Goal: Task Accomplishment & Management: Complete application form

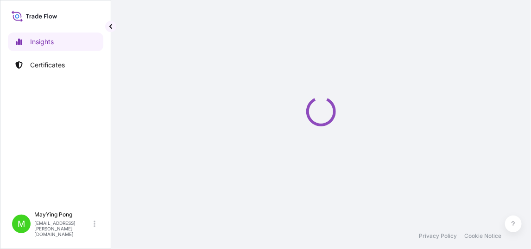
select select "2025"
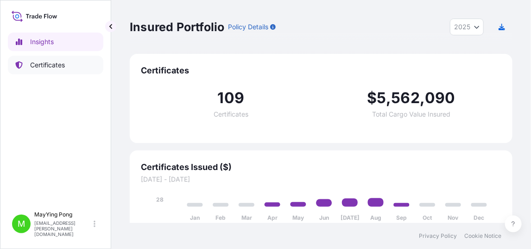
click at [44, 66] on p "Certificates" at bounding box center [47, 64] width 35 height 9
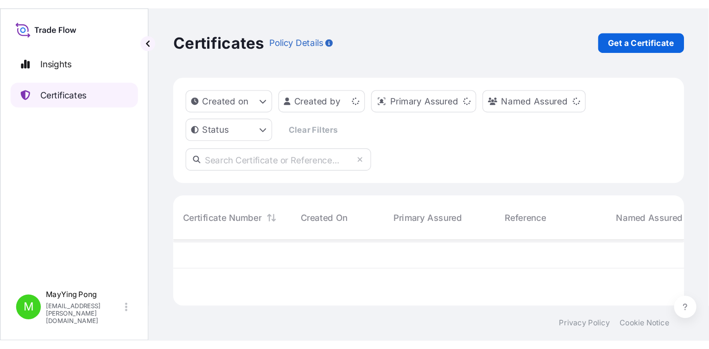
scroll to position [47, 376]
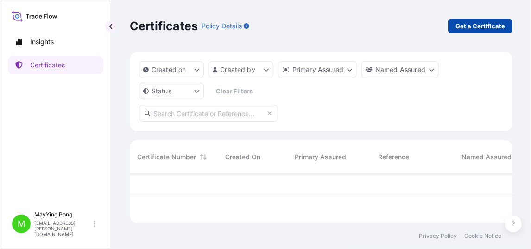
click at [490, 24] on p "Get a Certificate" at bounding box center [481, 25] width 50 height 9
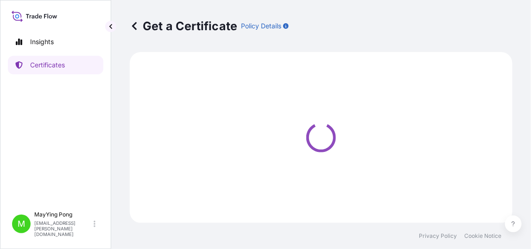
select select "Ocean Vessel"
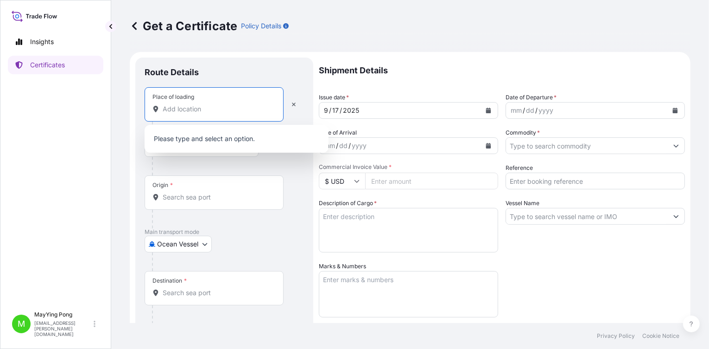
click at [182, 109] on input "Place of loading" at bounding box center [217, 108] width 109 height 9
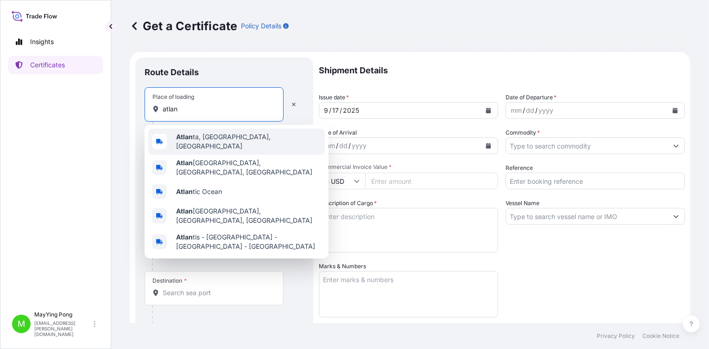
click at [206, 141] on span "Atlan ta, GA, USA" at bounding box center [248, 141] width 145 height 19
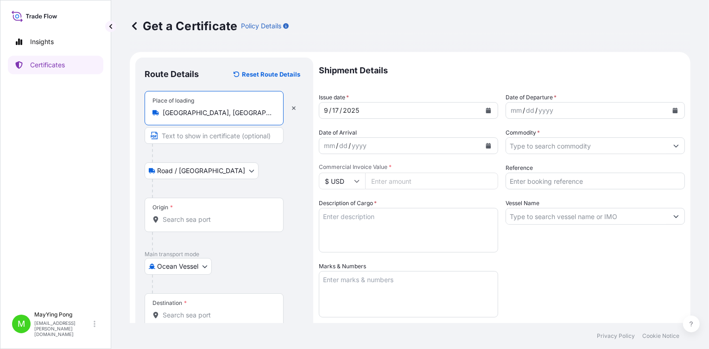
type input "Atlanta, GA, USA"
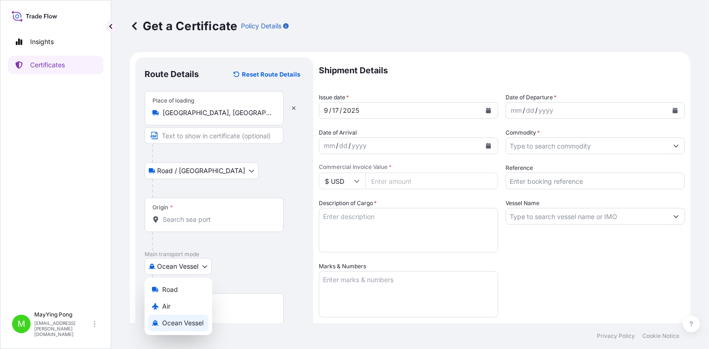
click at [165, 248] on body "5 options available. 0 options available. 5 options available. Insights Certifi…" at bounding box center [354, 174] width 709 height 349
click at [172, 248] on div "Air" at bounding box center [178, 306] width 60 height 17
select select "Air"
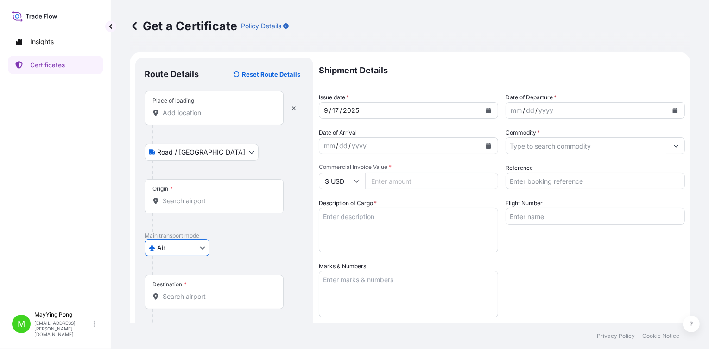
click at [165, 204] on div "Origin *" at bounding box center [214, 196] width 139 height 34
click at [165, 204] on input "Origin *" at bounding box center [217, 200] width 109 height 9
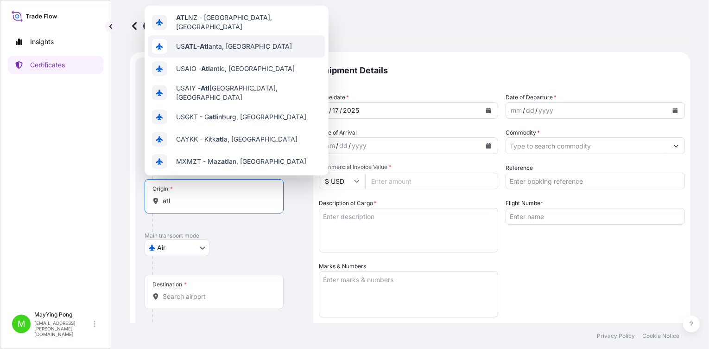
click at [225, 44] on span "US ATL - Atl anta, United States" at bounding box center [234, 46] width 116 height 9
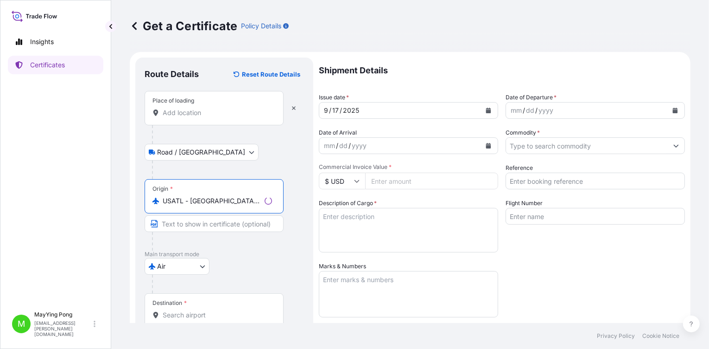
type input "USATL - Atlanta, United States"
click at [192, 114] on input "Place of loading" at bounding box center [217, 112] width 109 height 9
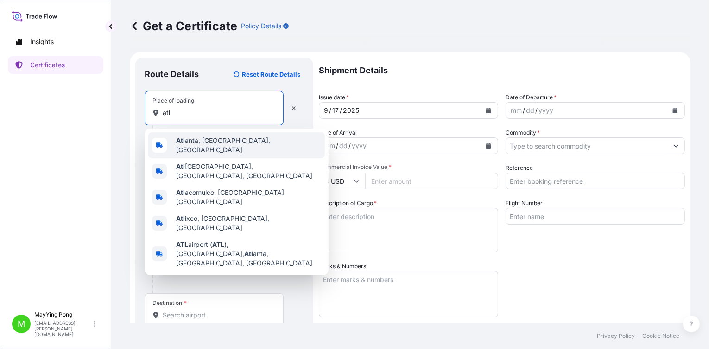
click at [200, 145] on span "Atl anta, GA, USA" at bounding box center [248, 145] width 145 height 19
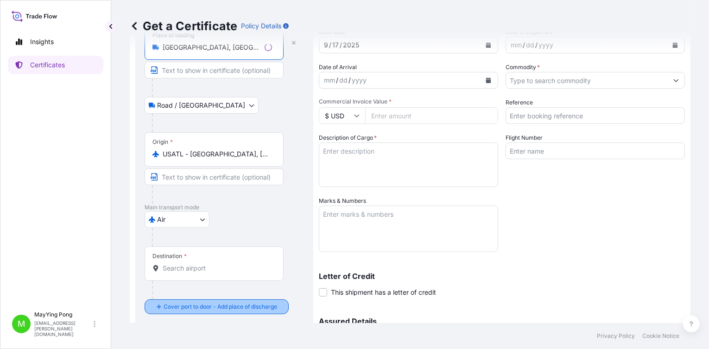
scroll to position [139, 0]
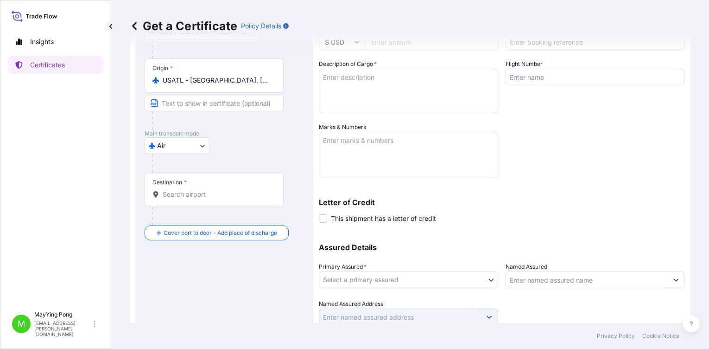
type input "Atlanta, GA, USA"
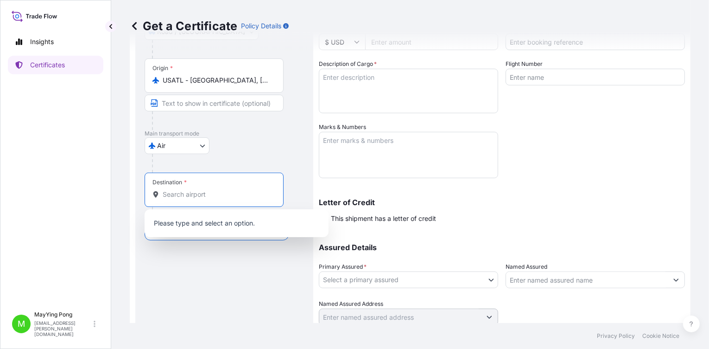
click at [185, 196] on input "Destination *" at bounding box center [217, 194] width 109 height 9
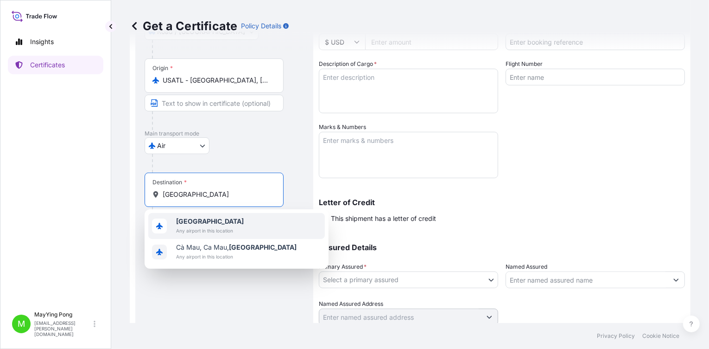
click at [208, 229] on span "Any airport in this location" at bounding box center [210, 230] width 68 height 9
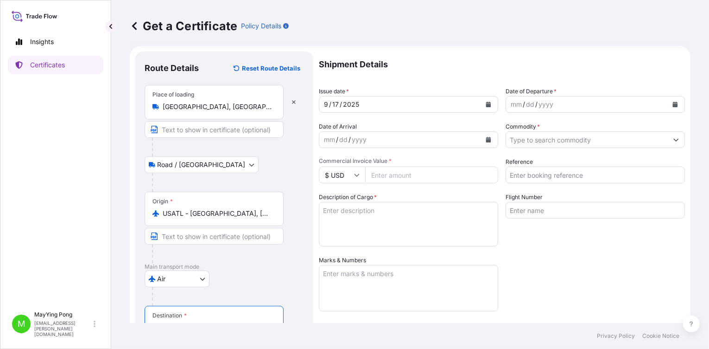
scroll to position [0, 0]
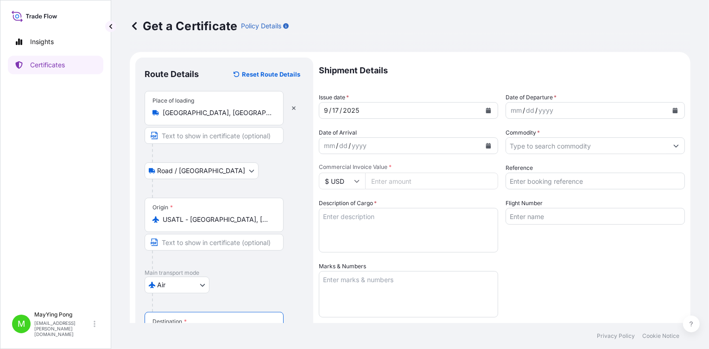
type input "Vietnam"
click at [482, 109] on button "Calendar" at bounding box center [488, 110] width 15 height 15
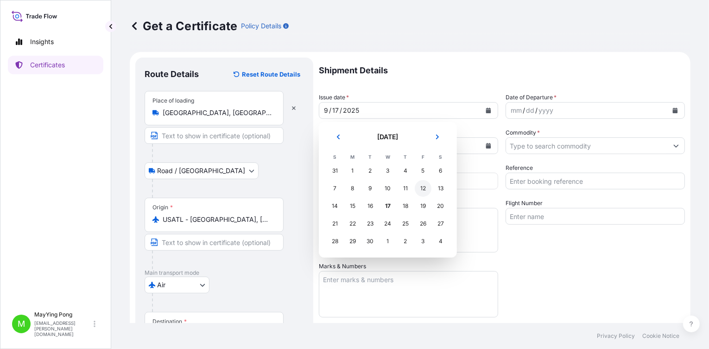
click at [422, 188] on div "12" at bounding box center [423, 188] width 17 height 17
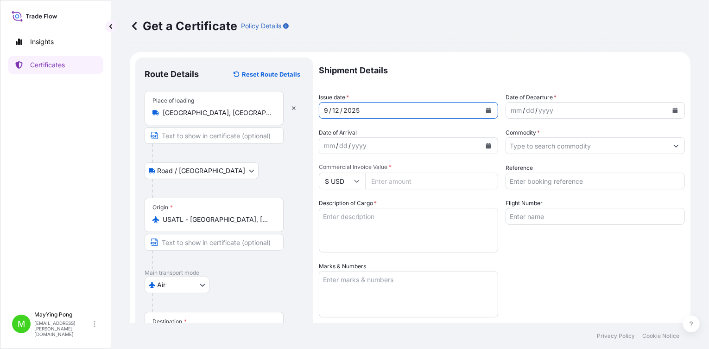
click at [510, 110] on div "mm" at bounding box center [516, 110] width 13 height 11
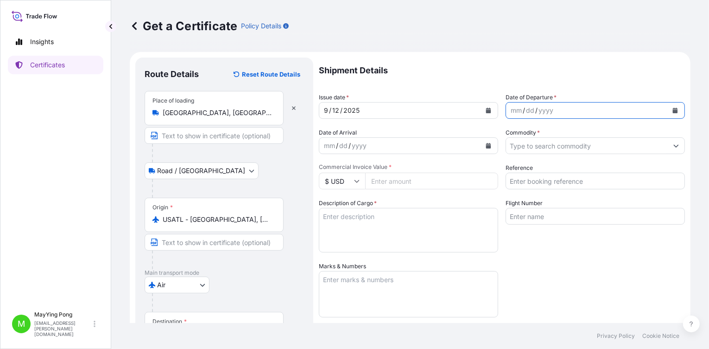
click at [531, 108] on icon "Calendar" at bounding box center [675, 111] width 5 height 6
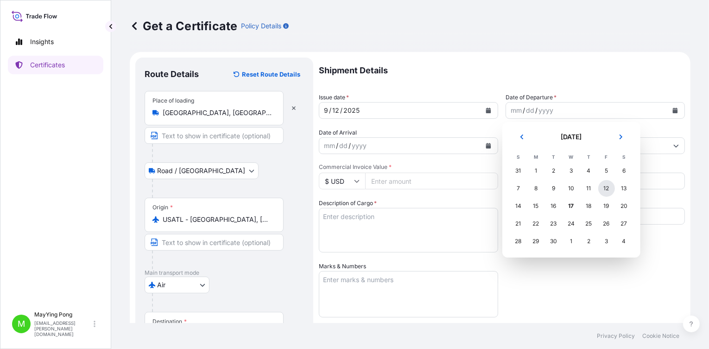
click at [531, 189] on div "12" at bounding box center [607, 188] width 17 height 17
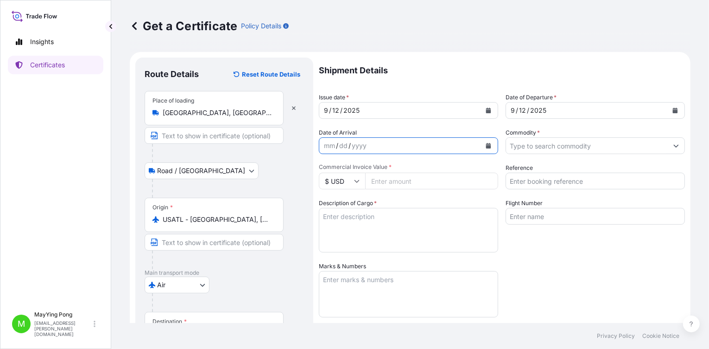
click at [486, 149] on button "Calendar" at bounding box center [488, 145] width 15 height 15
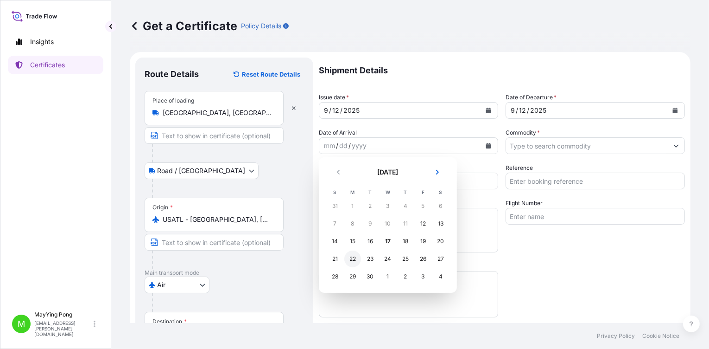
click at [355, 248] on div "22" at bounding box center [352, 258] width 17 height 17
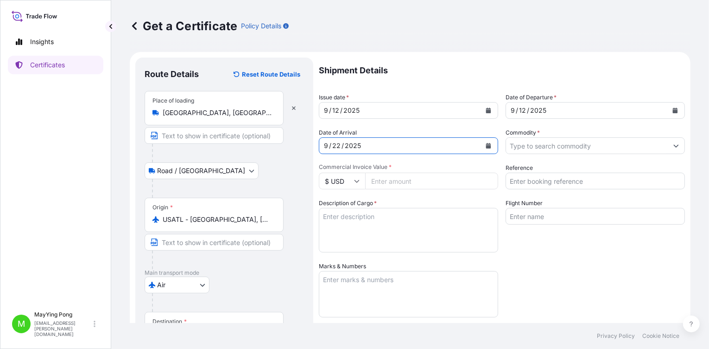
drag, startPoint x: 387, startPoint y: 179, endPoint x: 386, endPoint y: 171, distance: 8.9
click at [388, 179] on input "Commercial Invoice Value *" at bounding box center [431, 180] width 133 height 17
type input "10466.01"
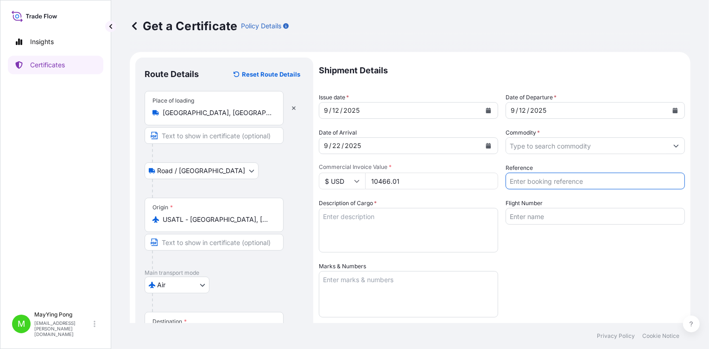
click at [530, 180] on input "Reference" at bounding box center [595, 180] width 179 height 17
paste input "1003583965"
type input "1003583965"
click at [381, 218] on textarea "Description of Cargo *" at bounding box center [408, 230] width 179 height 45
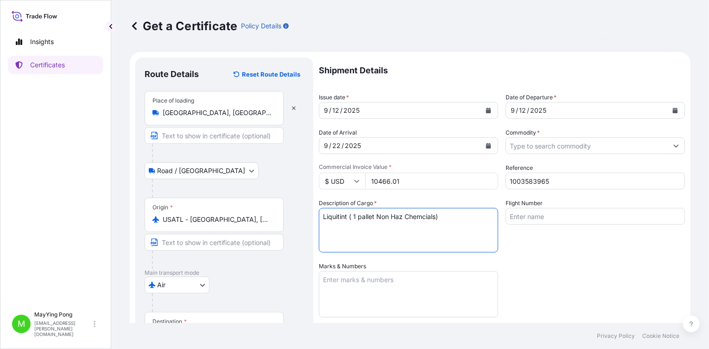
type textarea "Liquitint ( 1 pallet Non Haz Chemcials)"
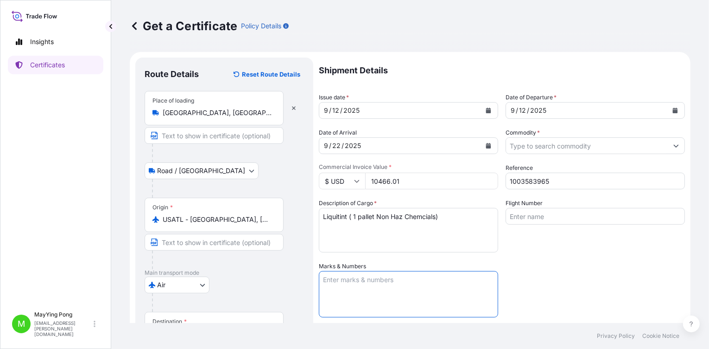
click at [368, 248] on textarea "Marks & Numbers" at bounding box center [408, 294] width 179 height 46
type textarea "BMVN Po 4540021357"
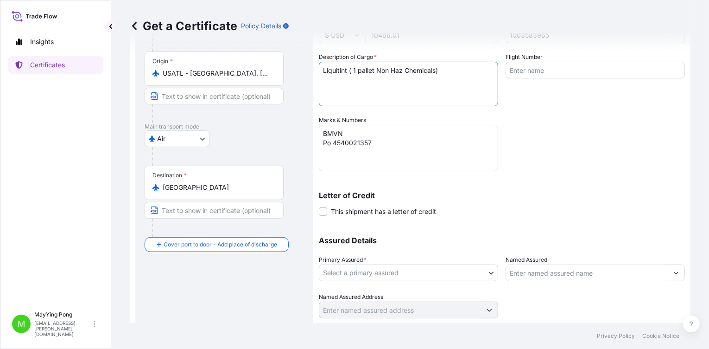
scroll to position [172, 0]
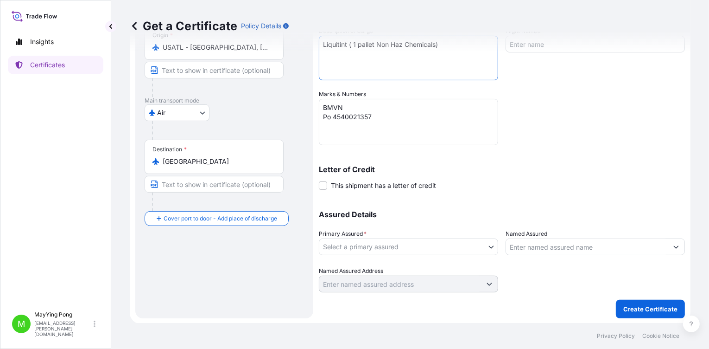
type textarea "Liquitint ( 1 pallet Non Haz Chemicals)"
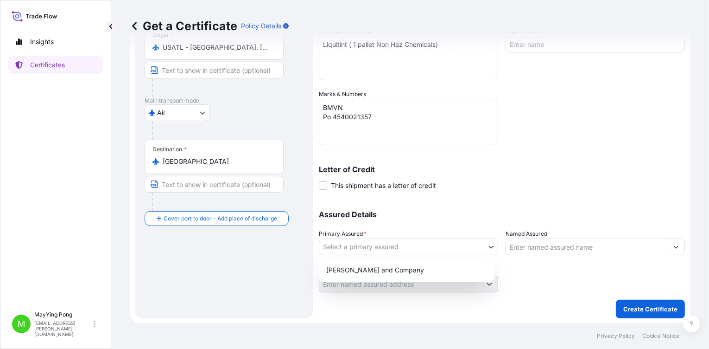
click at [412, 246] on body "Insights Certificates M MayYing Pong mayying.pong@milliken.com Get a Certificat…" at bounding box center [354, 174] width 709 height 349
click at [372, 248] on div "Milliken and Company" at bounding box center [407, 269] width 169 height 17
select select "31531"
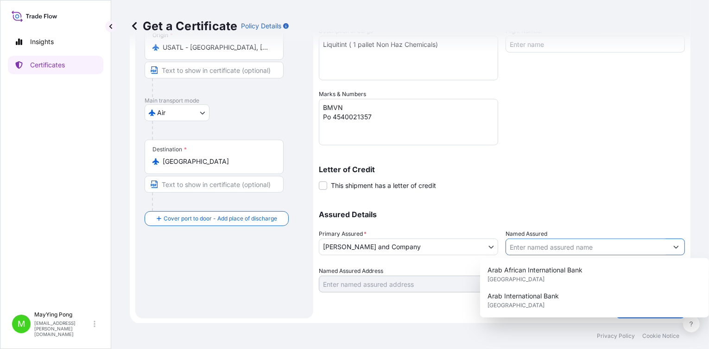
click at [531, 247] on input "Named Assured" at bounding box center [587, 246] width 162 height 17
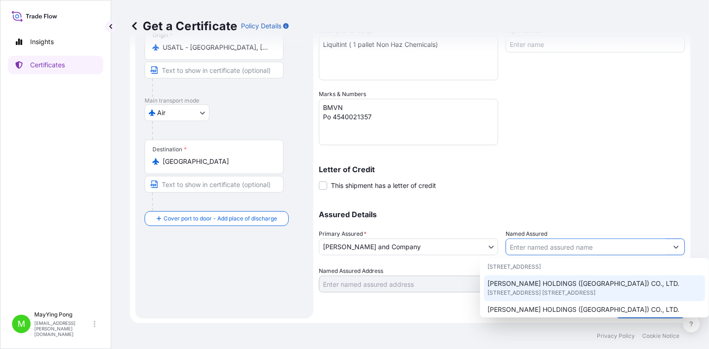
click at [531, 248] on span "17/F UNION PARK TOWER, NO. 168 ELECTRIC ROAD,, HONG KONG, CHINA" at bounding box center [542, 292] width 108 height 9
type input "MILLIKEN HOLDINGS (HONG KONG) CO., LTD."
type input "17/F UNION PARK TOWER, NO. 168 ELECTRIC ROAD,"
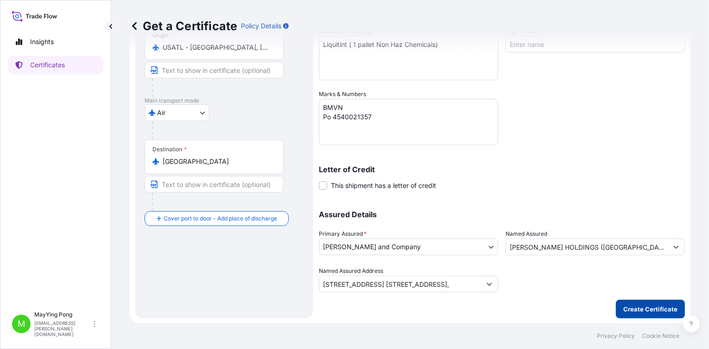
click at [531, 248] on p "Create Certificate" at bounding box center [651, 308] width 54 height 9
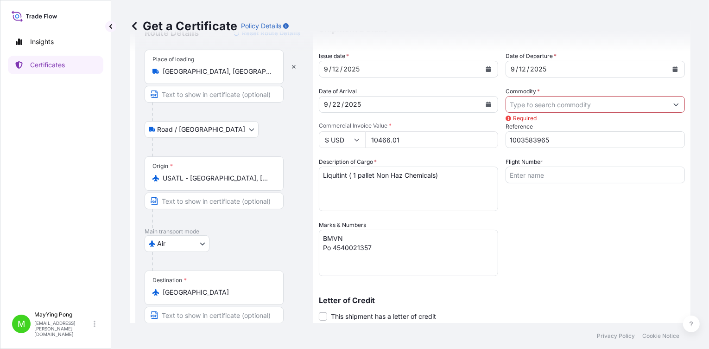
scroll to position [0, 0]
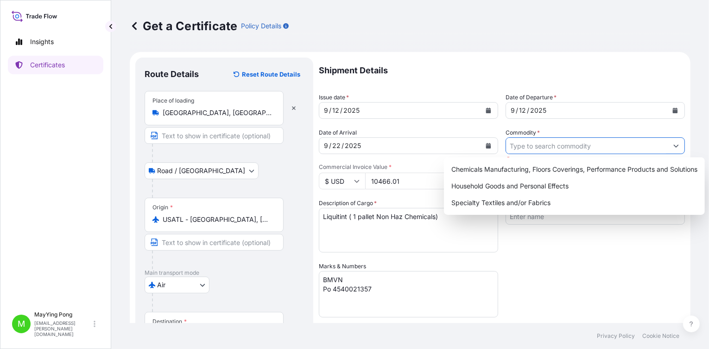
click at [531, 149] on input "Commodity *" at bounding box center [587, 145] width 162 height 17
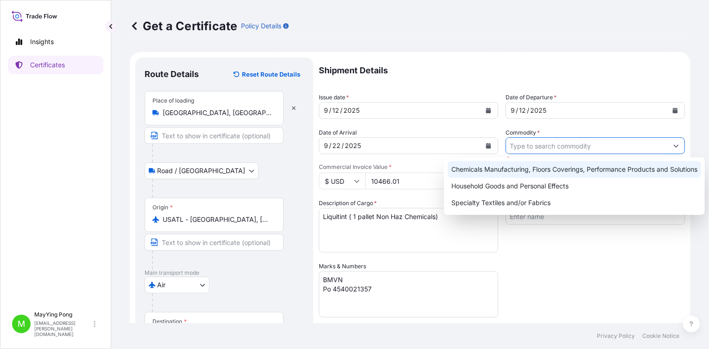
click at [531, 166] on div "Chemicals Manufacturing, Floors Coverings, Performance Products and Solutions" at bounding box center [575, 169] width 254 height 17
type input "Chemicals Manufacturing, Floors Coverings, Performance Products and Solutions"
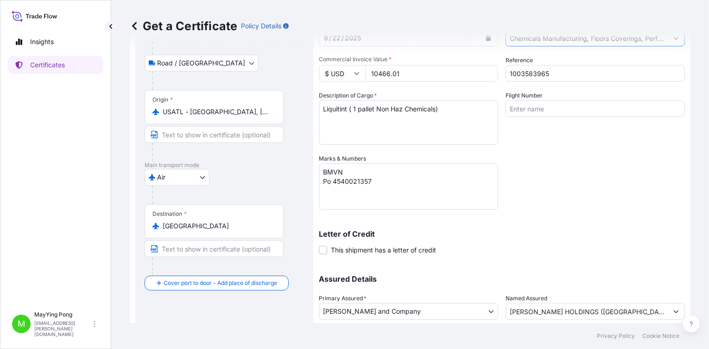
scroll to position [172, 0]
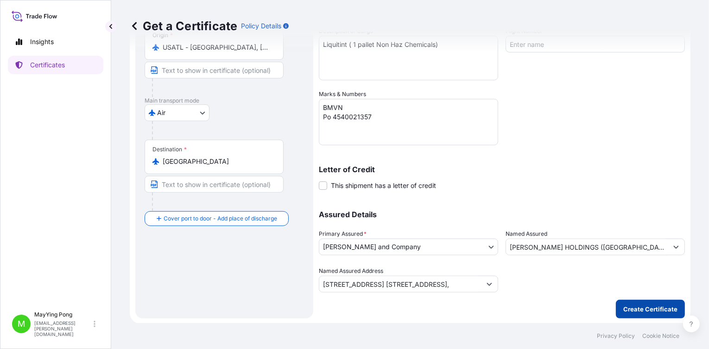
click at [531, 248] on p "Create Certificate" at bounding box center [651, 308] width 54 height 9
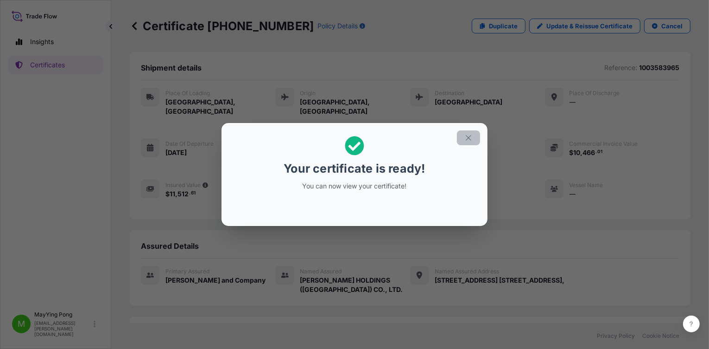
click at [468, 137] on icon "button" at bounding box center [468, 137] width 5 height 5
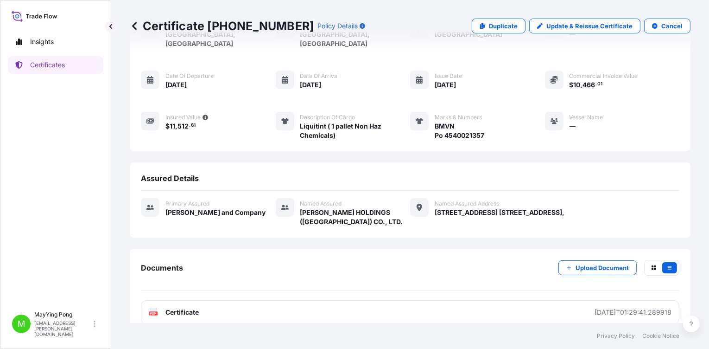
scroll to position [69, 0]
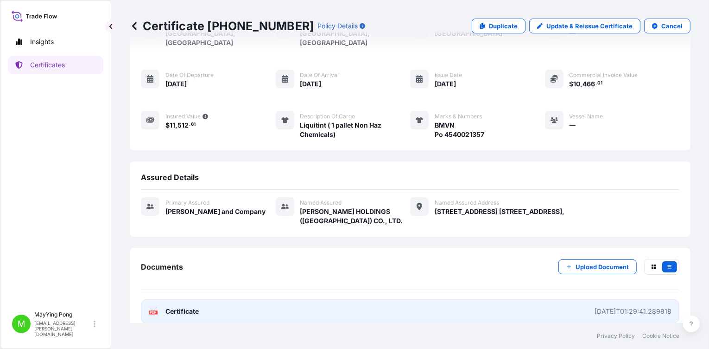
click at [179, 248] on span "Certificate" at bounding box center [182, 310] width 33 height 9
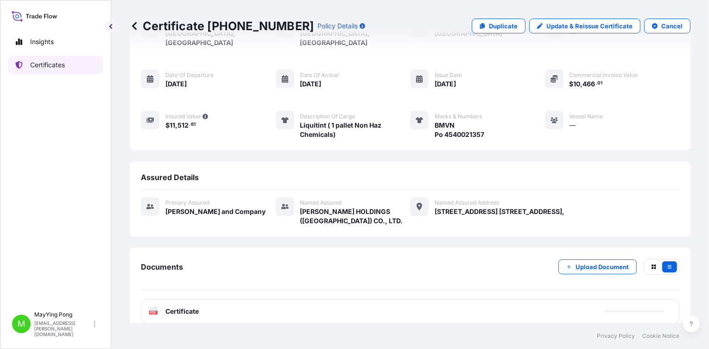
click at [46, 64] on p "Certificates" at bounding box center [47, 64] width 35 height 9
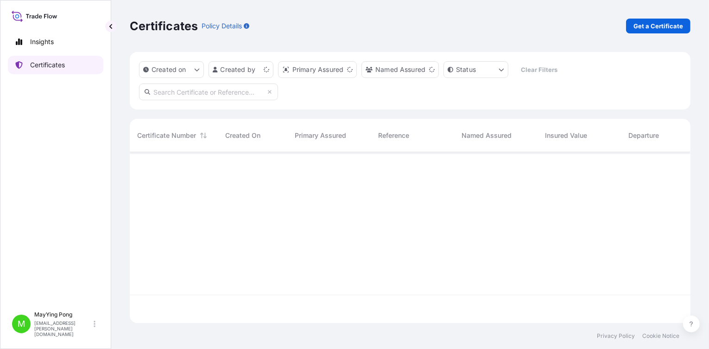
scroll to position [169, 554]
click at [531, 25] on p "Get a Certificate" at bounding box center [659, 25] width 50 height 9
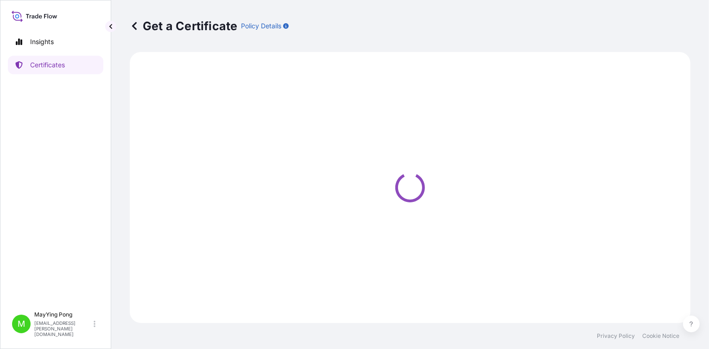
select select "Ocean Vessel"
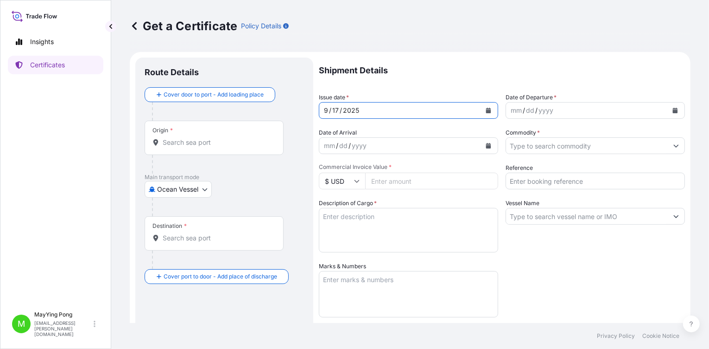
click at [487, 112] on icon "Calendar" at bounding box center [488, 111] width 5 height 6
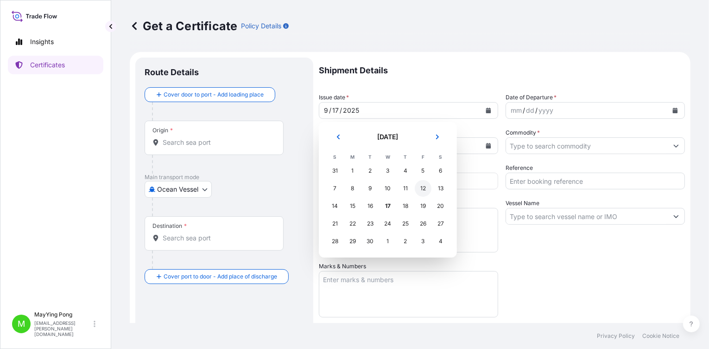
click at [422, 188] on div "12" at bounding box center [423, 188] width 17 height 17
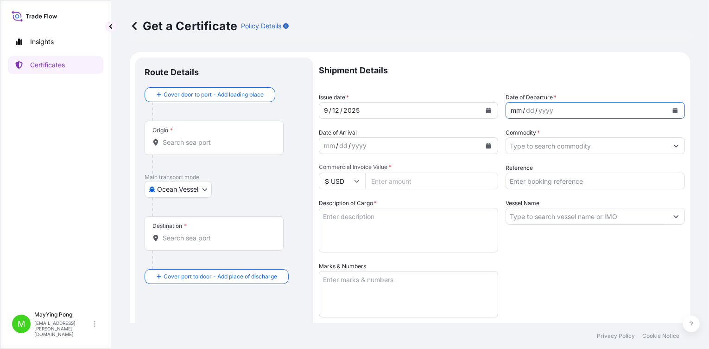
click at [531, 118] on div "mm / dd / yyyy" at bounding box center [587, 110] width 162 height 17
click at [531, 111] on icon "Calendar" at bounding box center [675, 111] width 5 height 6
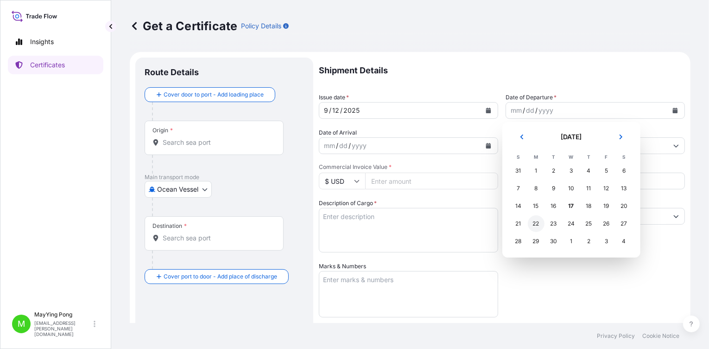
click at [531, 224] on div "22" at bounding box center [536, 223] width 17 height 17
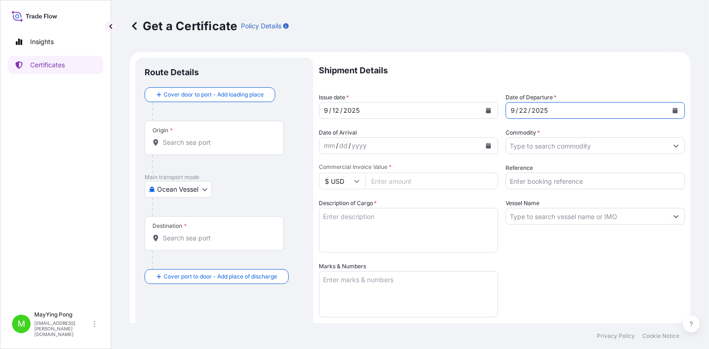
click at [531, 112] on div "9 / 22 / 2025" at bounding box center [587, 110] width 162 height 17
click at [531, 108] on icon "Calendar" at bounding box center [676, 111] width 6 height 6
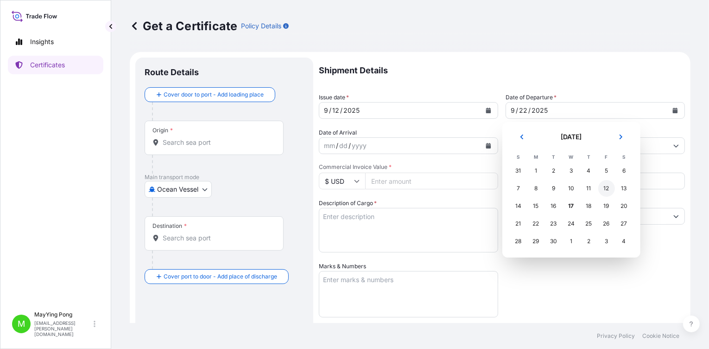
click at [531, 191] on div "12" at bounding box center [607, 188] width 17 height 17
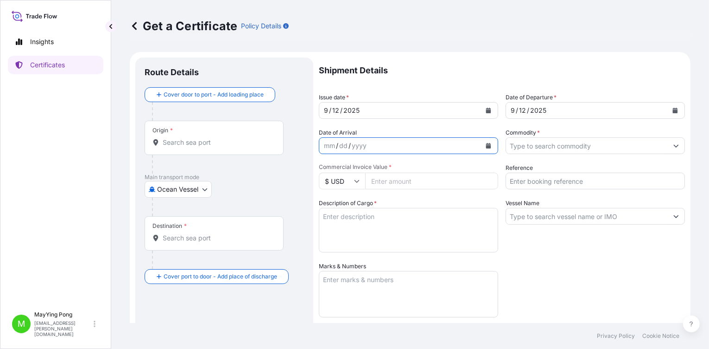
click at [487, 144] on icon "Calendar" at bounding box center [488, 146] width 5 height 6
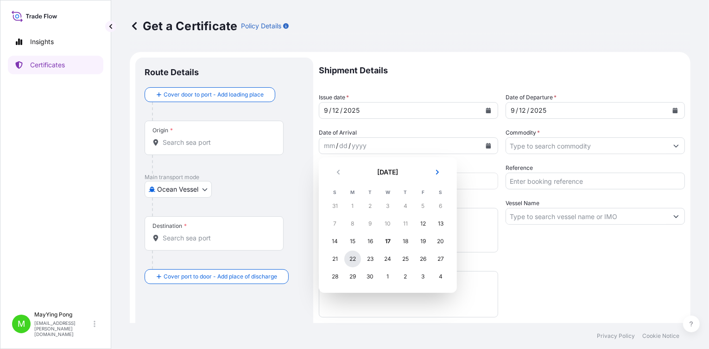
click at [351, 248] on div "22" at bounding box center [352, 258] width 17 height 17
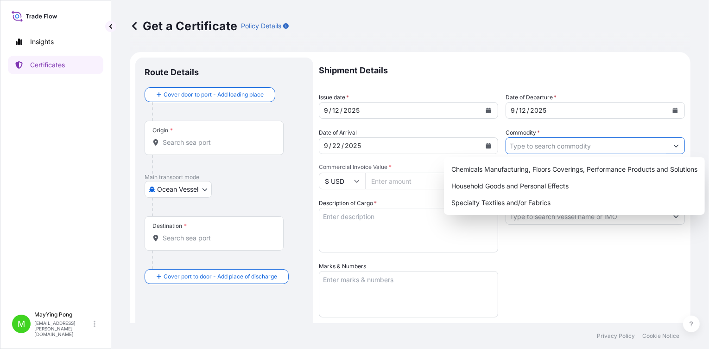
click at [531, 147] on input "Commodity *" at bounding box center [587, 145] width 162 height 17
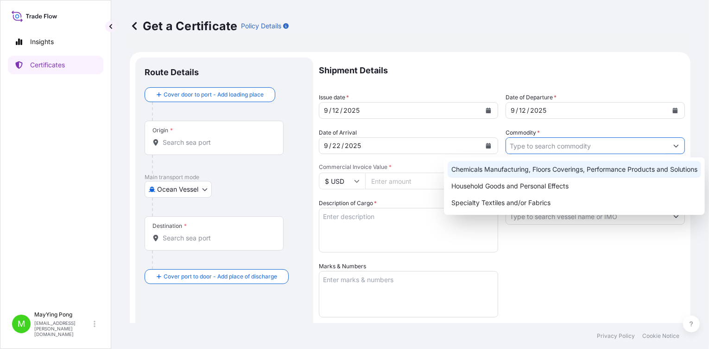
click at [531, 168] on div "Chemicals Manufacturing, Floors Coverings, Performance Products and Solutions" at bounding box center [575, 169] width 254 height 17
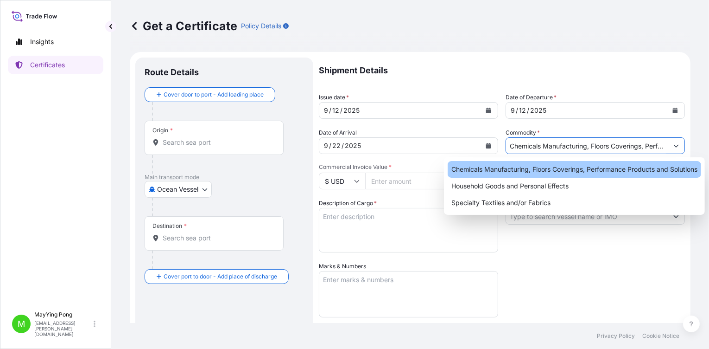
type input "Chemicals Manufacturing, Floors Coverings, Performance Products and Solutions"
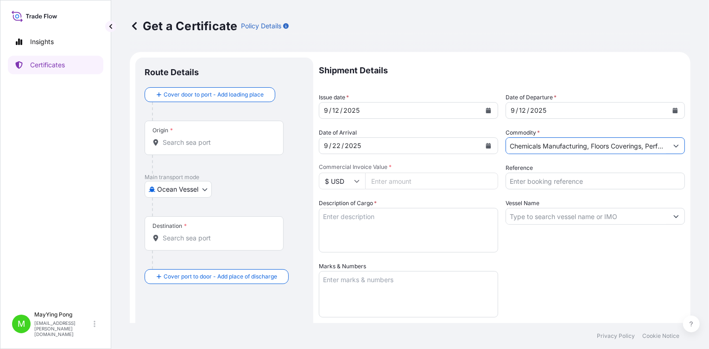
click at [398, 180] on input "Commercial Invoice Value *" at bounding box center [431, 180] width 133 height 17
type input "3387.31"
click at [519, 175] on input "Reference" at bounding box center [595, 180] width 179 height 17
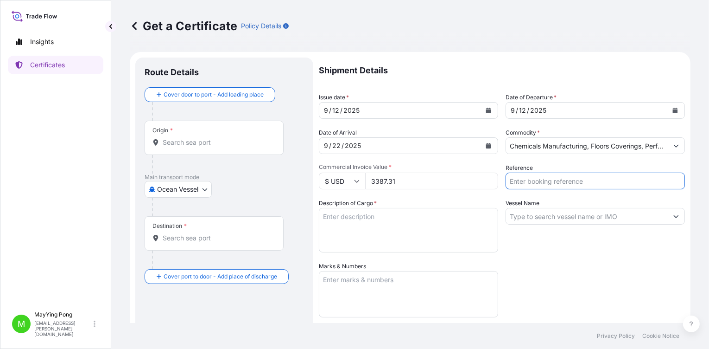
paste input "1003579258"
type input "1003579258"
click at [403, 214] on textarea "Description of Cargo *" at bounding box center [408, 230] width 179 height 45
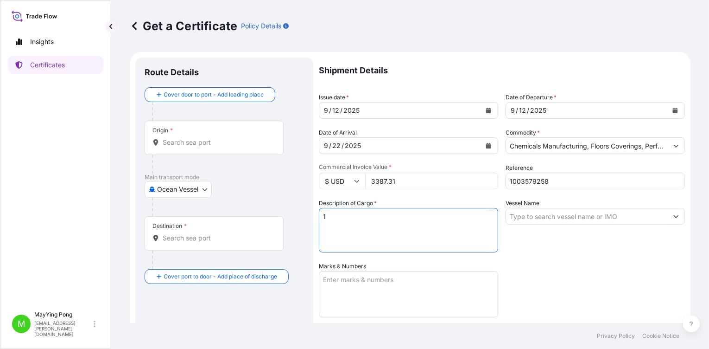
type textarea "1"
type textarea "Liquitint ( 1 pallet non haz chemicals)"
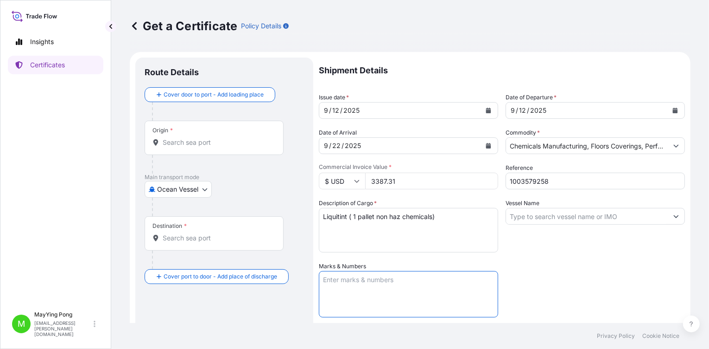
click at [397, 248] on textarea "Marks & Numbers" at bounding box center [408, 294] width 179 height 46
type textarea "m"
type textarea "BMCT/BKK"
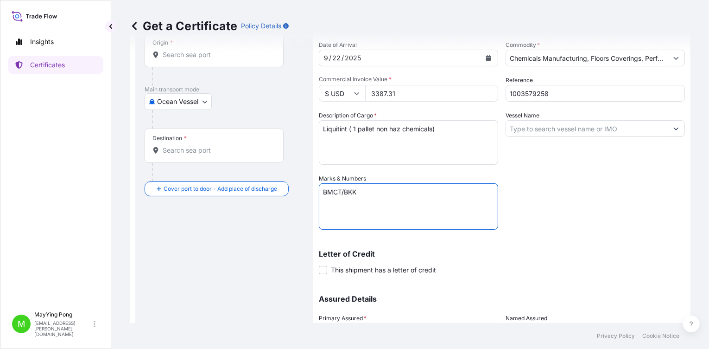
scroll to position [172, 0]
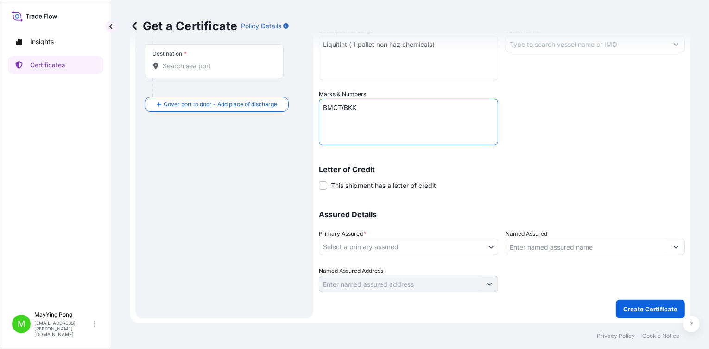
click at [485, 245] on body "Insights Certificates M MayYing Pong mayying.pong@milliken.com Get a Certificat…" at bounding box center [354, 174] width 709 height 349
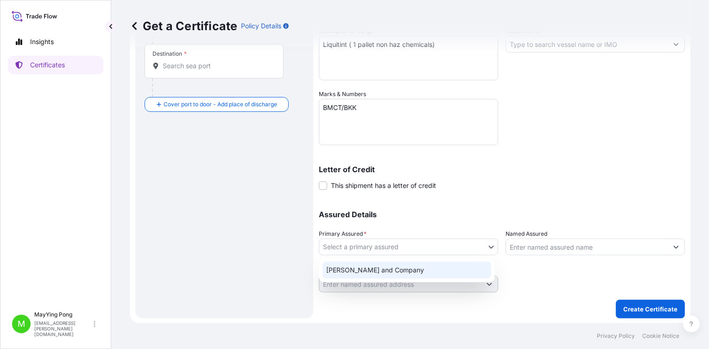
click at [419, 248] on div "Milliken and Company" at bounding box center [407, 269] width 169 height 17
select select "31531"
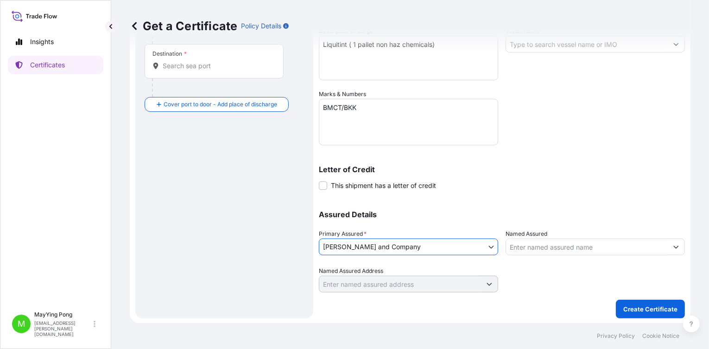
click at [527, 245] on input "Named Assured" at bounding box center [587, 246] width 162 height 17
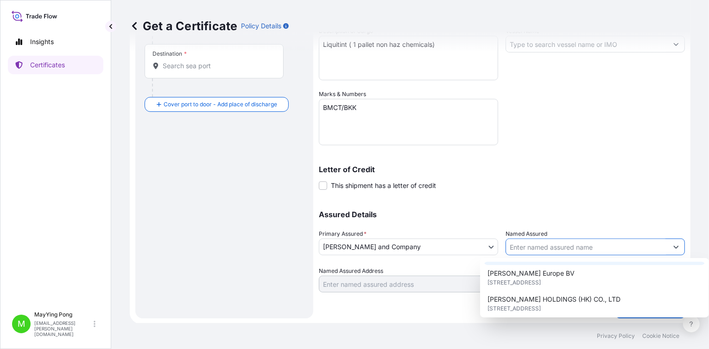
scroll to position [185, 0]
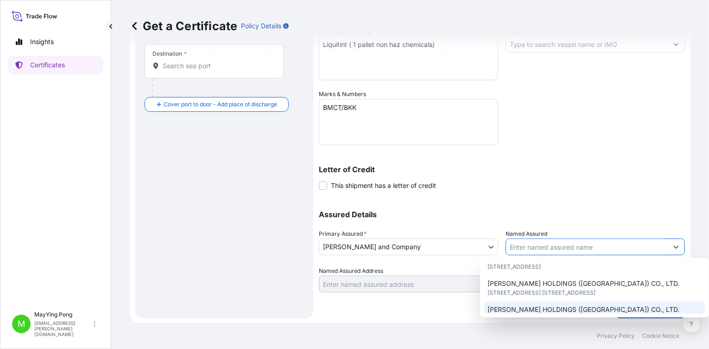
click at [530, 248] on span "17/F UNION PARK TOWER, NO. 168 ELECTRIC ROAD,, HONG KONG, CHINA" at bounding box center [542, 318] width 108 height 9
type input "MILLIKEN HOLDINGS (HONG KONG) CO., LTD."
type input "17/F UNION PARK TOWER, NO. 168 ELECTRIC ROAD,"
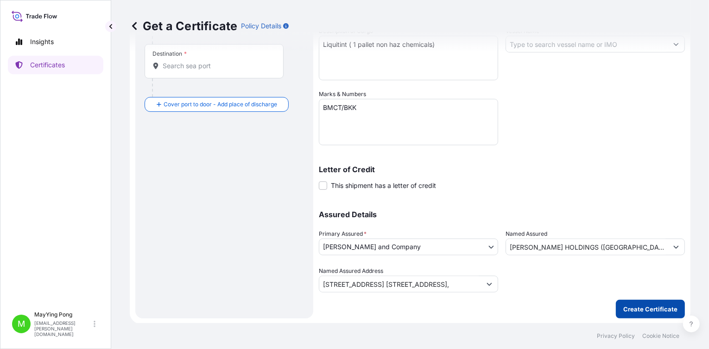
click at [531, 248] on p "Create Certificate" at bounding box center [651, 308] width 54 height 9
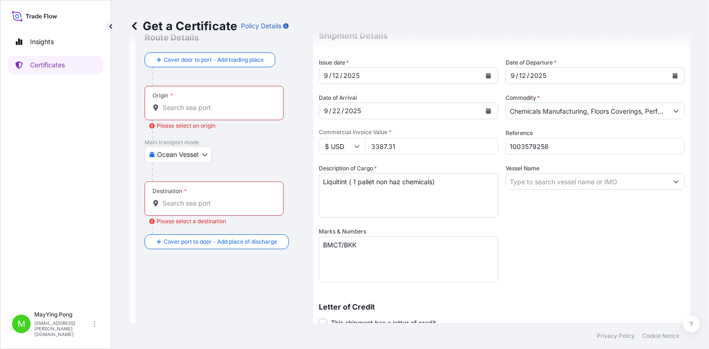
scroll to position [0, 0]
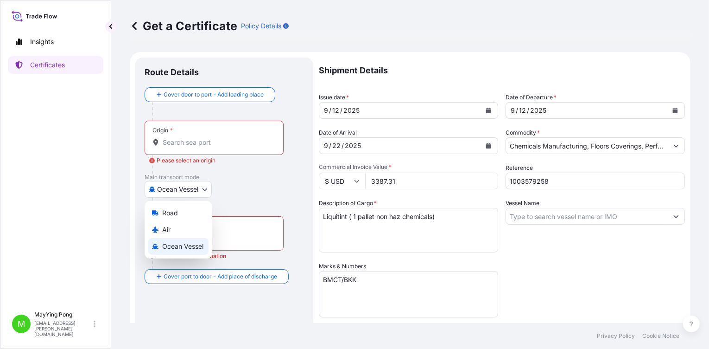
click at [204, 188] on body "Insights Certificates M MayYing Pong mayying.pong@milliken.com Get a Certificat…" at bounding box center [354, 174] width 709 height 349
click at [183, 230] on div "Air" at bounding box center [178, 229] width 60 height 17
select select "Air"
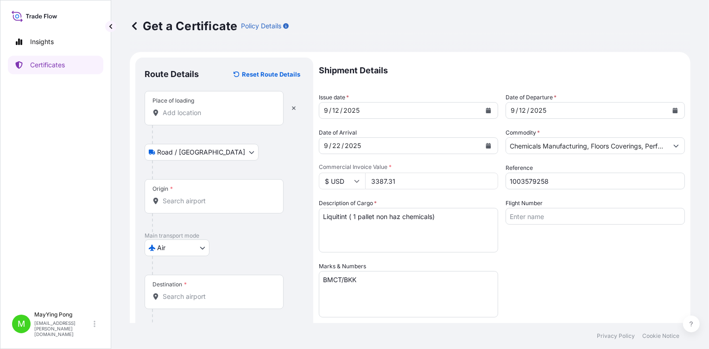
drag, startPoint x: 199, startPoint y: 111, endPoint x: 199, endPoint y: 106, distance: 5.6
click at [199, 111] on input "Place of loading" at bounding box center [217, 112] width 109 height 9
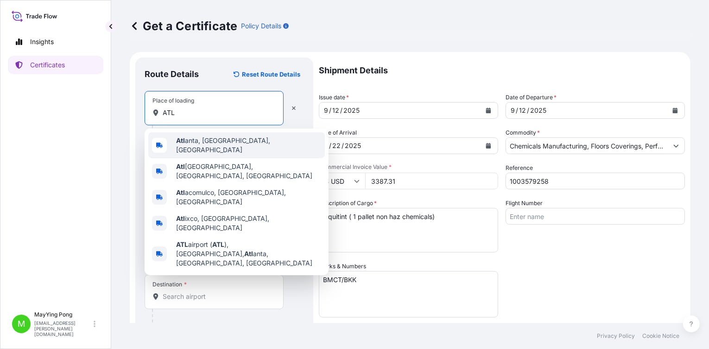
click at [205, 141] on span "Atl anta, GA, USA" at bounding box center [248, 145] width 145 height 19
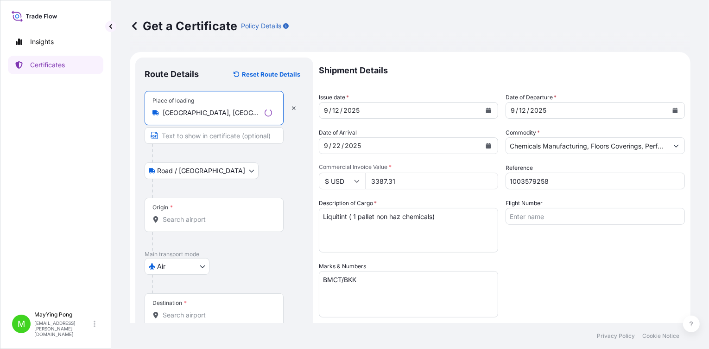
type input "Atlanta, GA, USA"
click at [181, 213] on div "Origin *" at bounding box center [214, 215] width 139 height 34
click at [181, 215] on input "Origin *" at bounding box center [217, 219] width 109 height 9
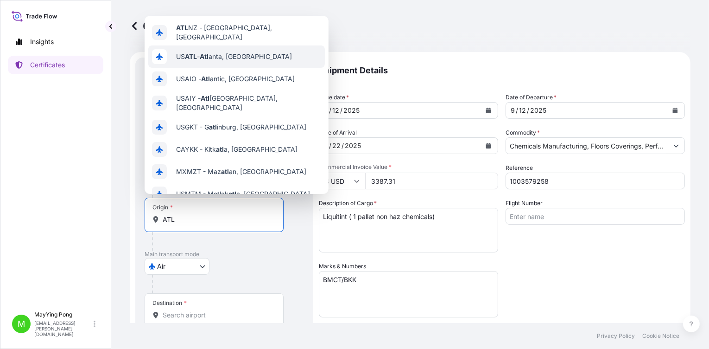
click at [230, 55] on span "US ATL - Atl anta, United States" at bounding box center [234, 56] width 116 height 9
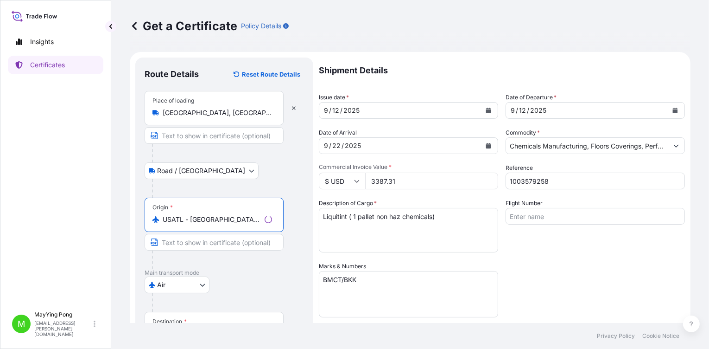
type input "USATL - Atlanta, United States"
click at [185, 248] on span "*" at bounding box center [185, 321] width 3 height 7
click at [185, 248] on input "Destination *" at bounding box center [217, 333] width 109 height 9
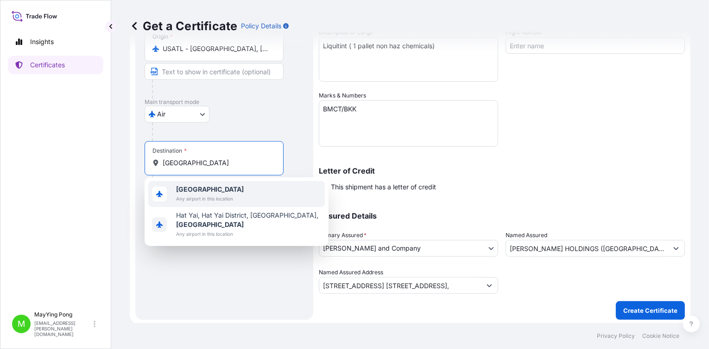
click at [203, 199] on span "Any airport in this location" at bounding box center [210, 198] width 68 height 9
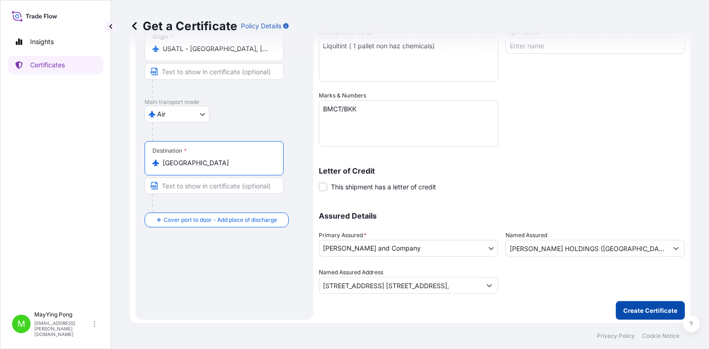
type input "Thailand"
click at [531, 248] on button "Create Certificate" at bounding box center [650, 310] width 69 height 19
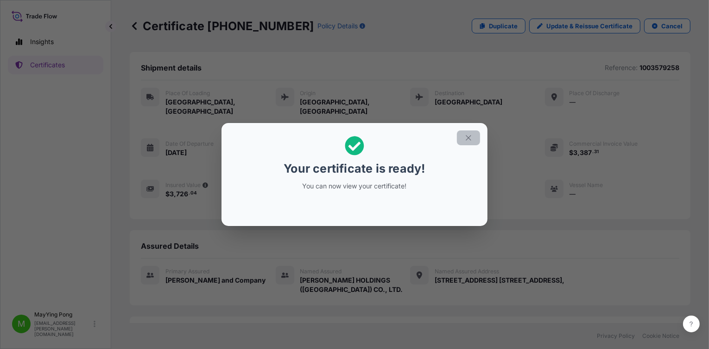
click at [470, 138] on icon "button" at bounding box center [468, 137] width 5 height 5
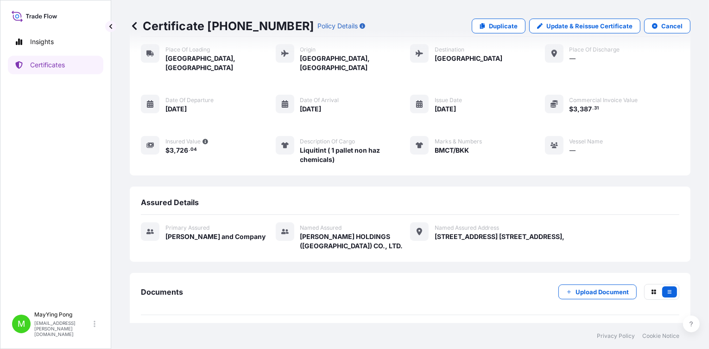
scroll to position [69, 0]
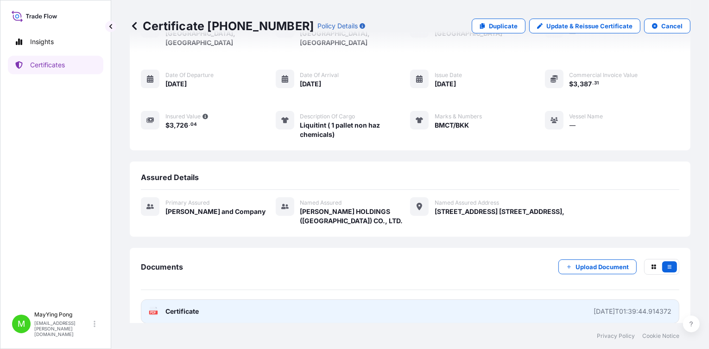
click at [192, 248] on span "Certificate" at bounding box center [182, 310] width 33 height 9
